Goal: Task Accomplishment & Management: Use online tool/utility

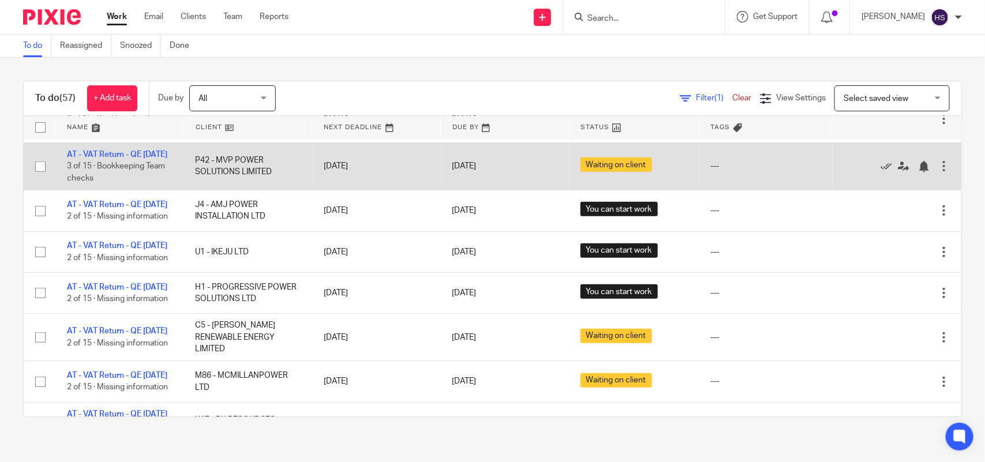
scroll to position [216, 0]
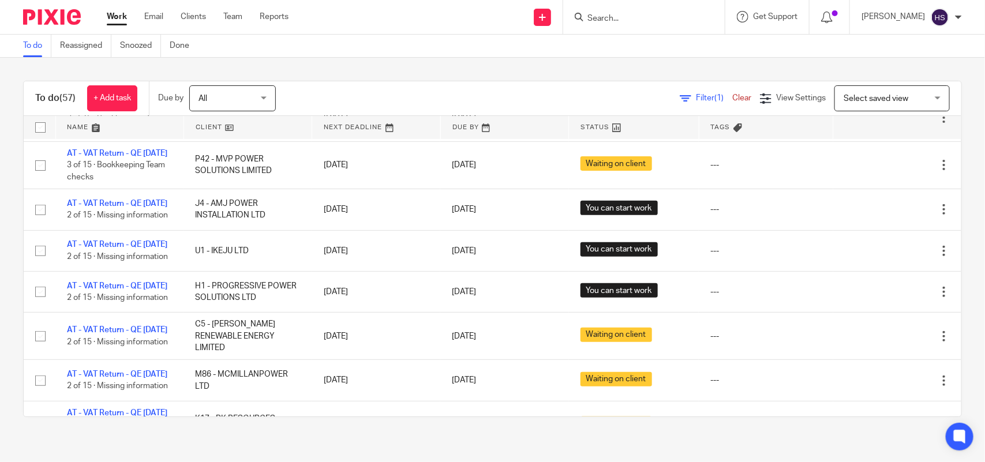
click at [538, 61] on div "To do (57) + Add task Due by All All Today Tomorrow This week Next week This mo…" at bounding box center [492, 249] width 985 height 382
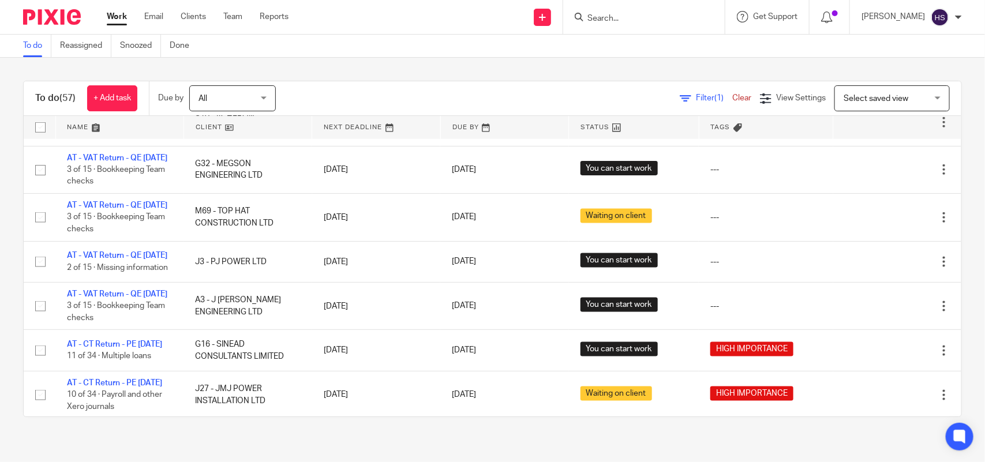
scroll to position [577, 0]
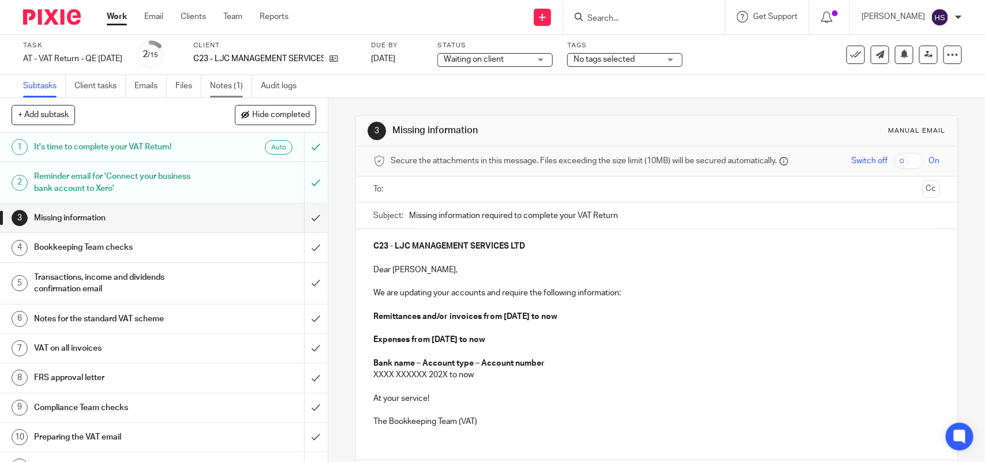
click at [235, 89] on link "Notes (1)" at bounding box center [231, 86] width 42 height 22
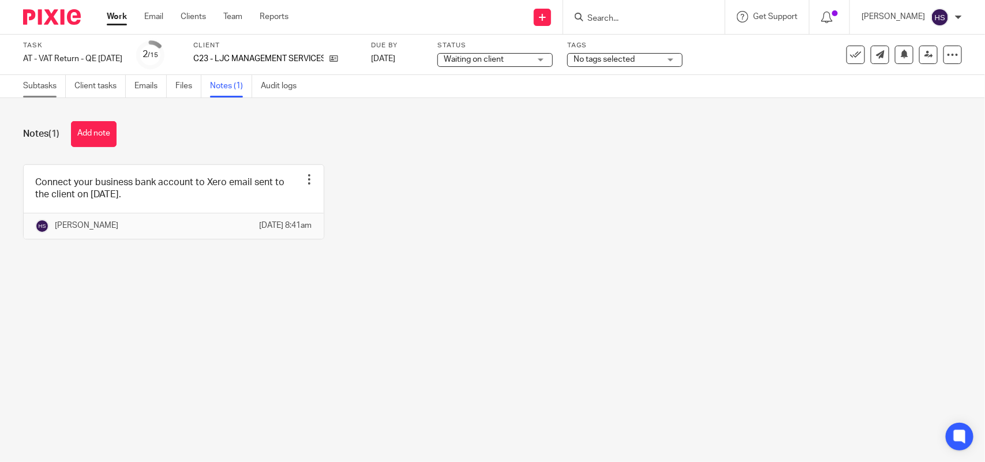
click at [26, 87] on link "Subtasks" at bounding box center [44, 86] width 43 height 22
